Goal: Check status

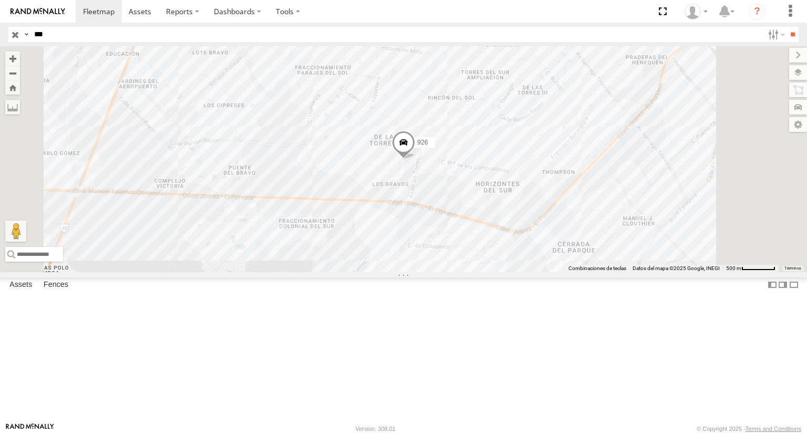
click at [415, 159] on span at bounding box center [403, 145] width 23 height 28
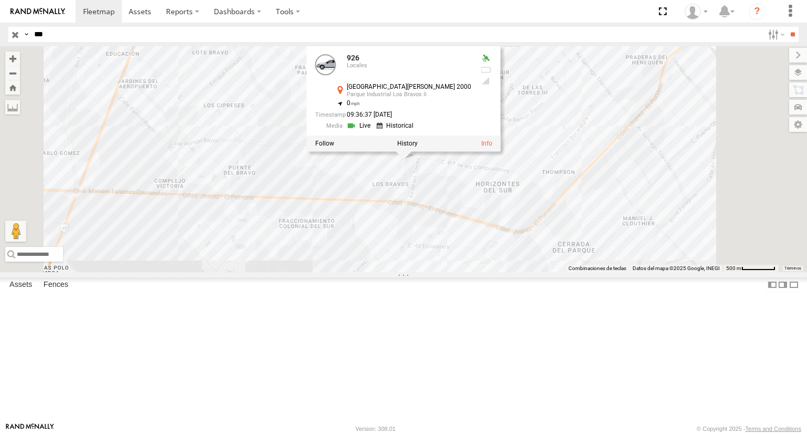
click at [374, 131] on link at bounding box center [360, 126] width 27 height 10
click at [0, 0] on span at bounding box center [0, 0] width 0 height 0
